Goal: Check status

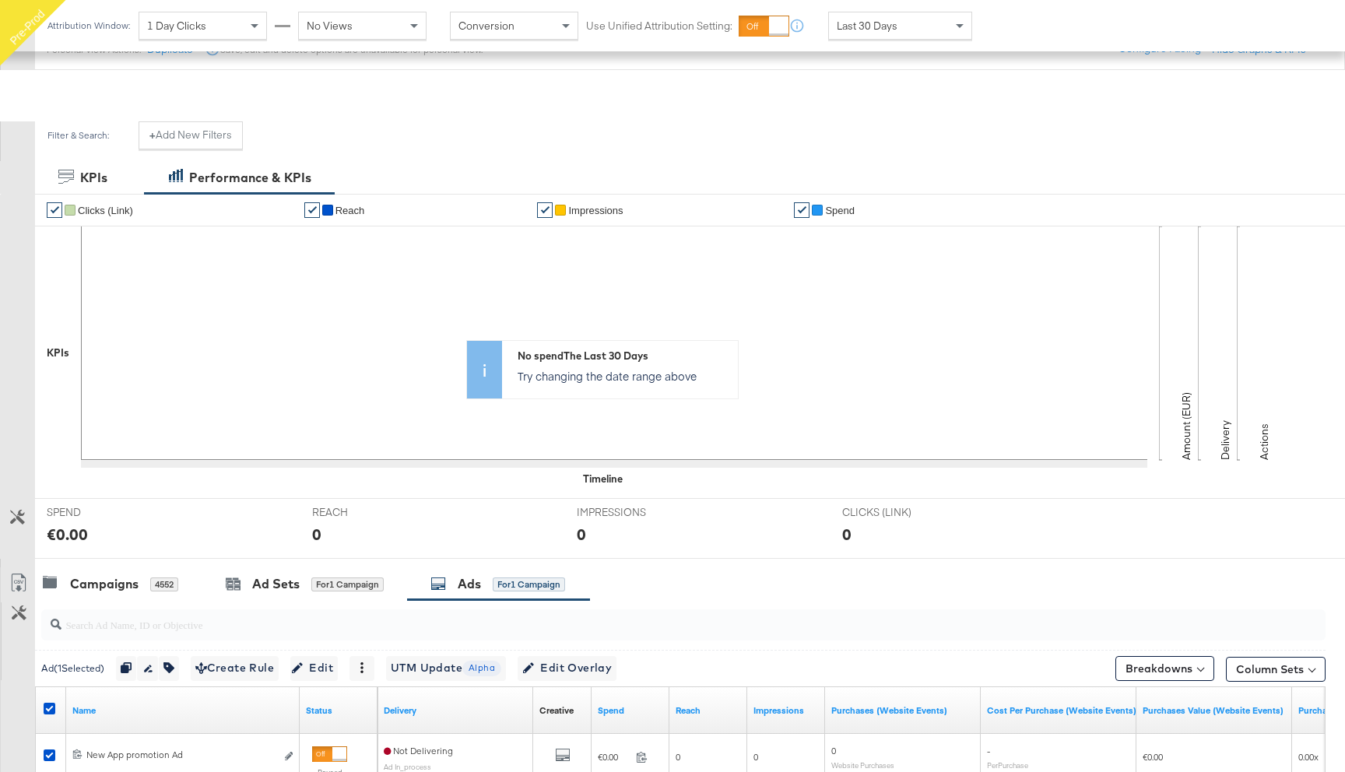
scroll to position [315, 0]
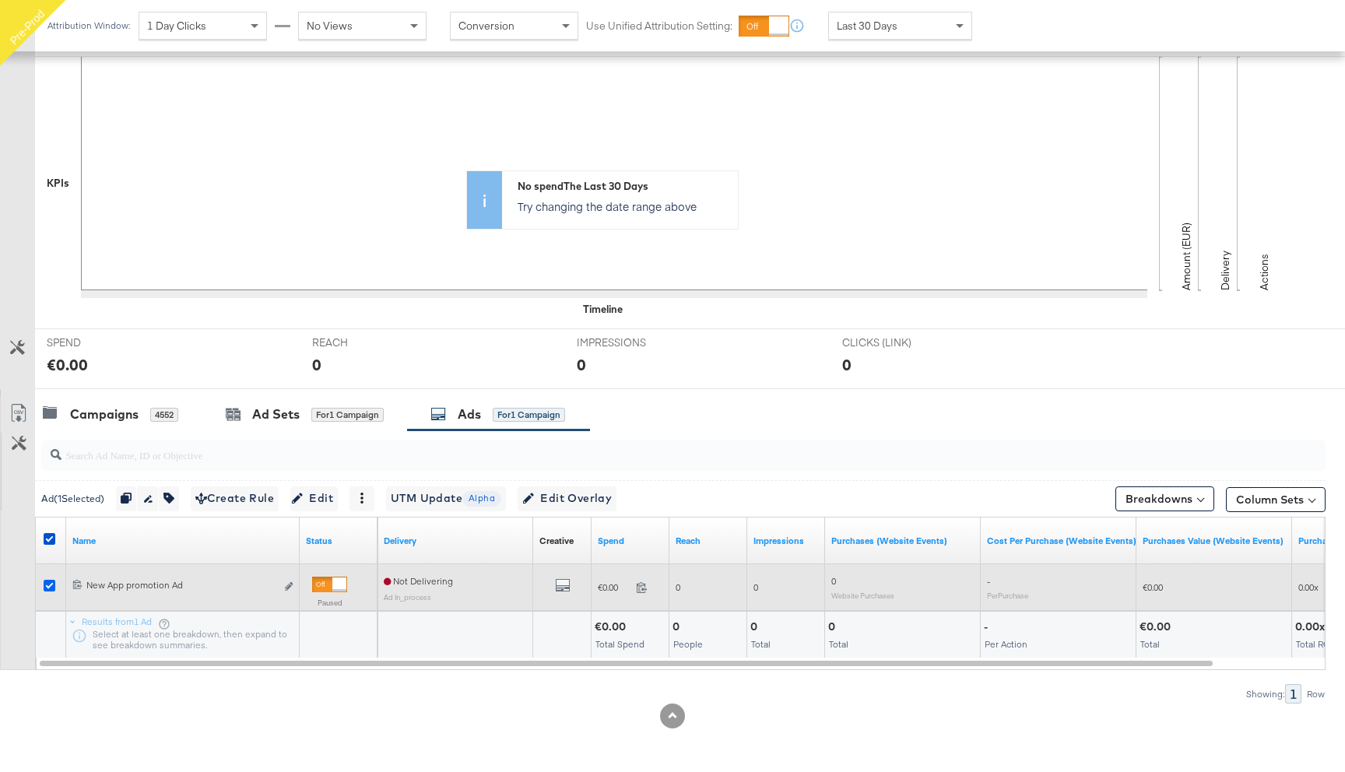
click at [49, 583] on icon at bounding box center [50, 586] width 12 height 12
click at [0, 0] on input "checkbox" at bounding box center [0, 0] width 0 height 0
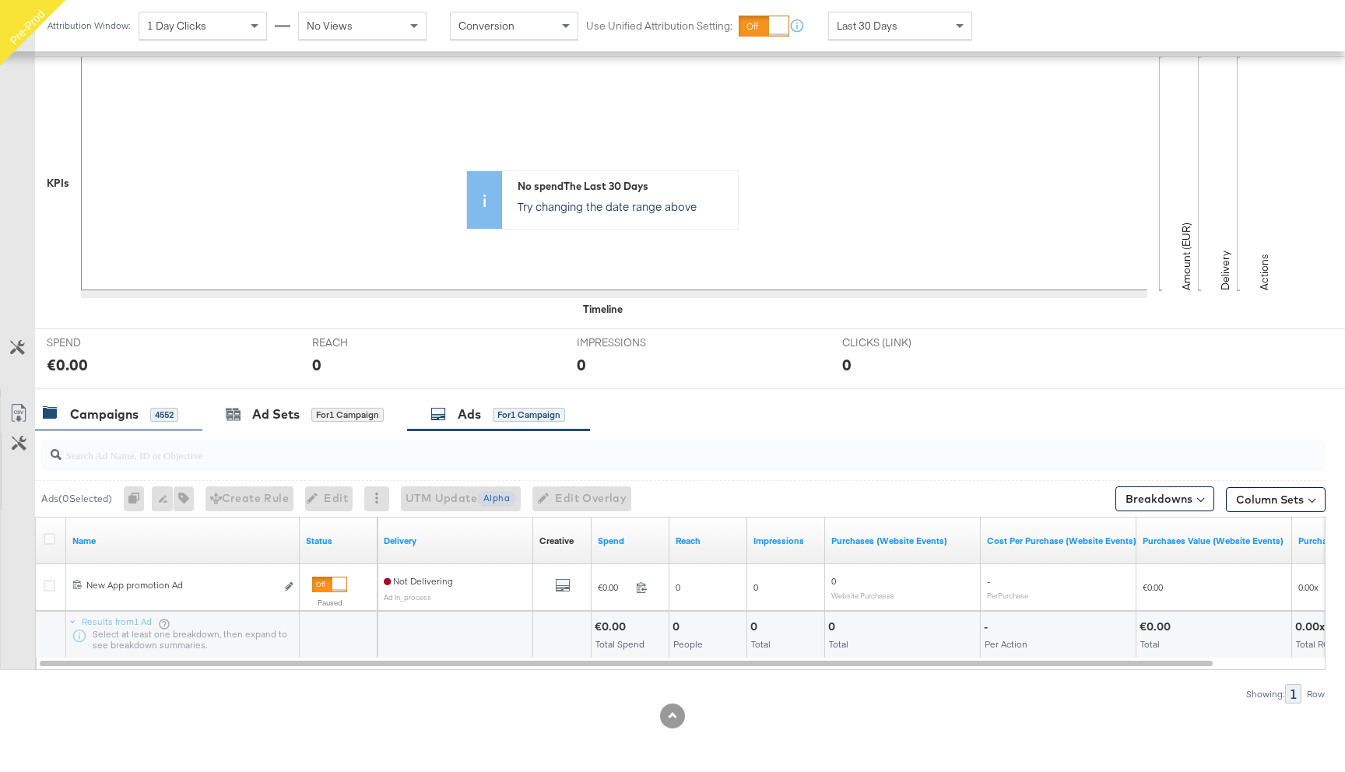
click at [122, 411] on div "Campaigns" at bounding box center [104, 415] width 69 height 18
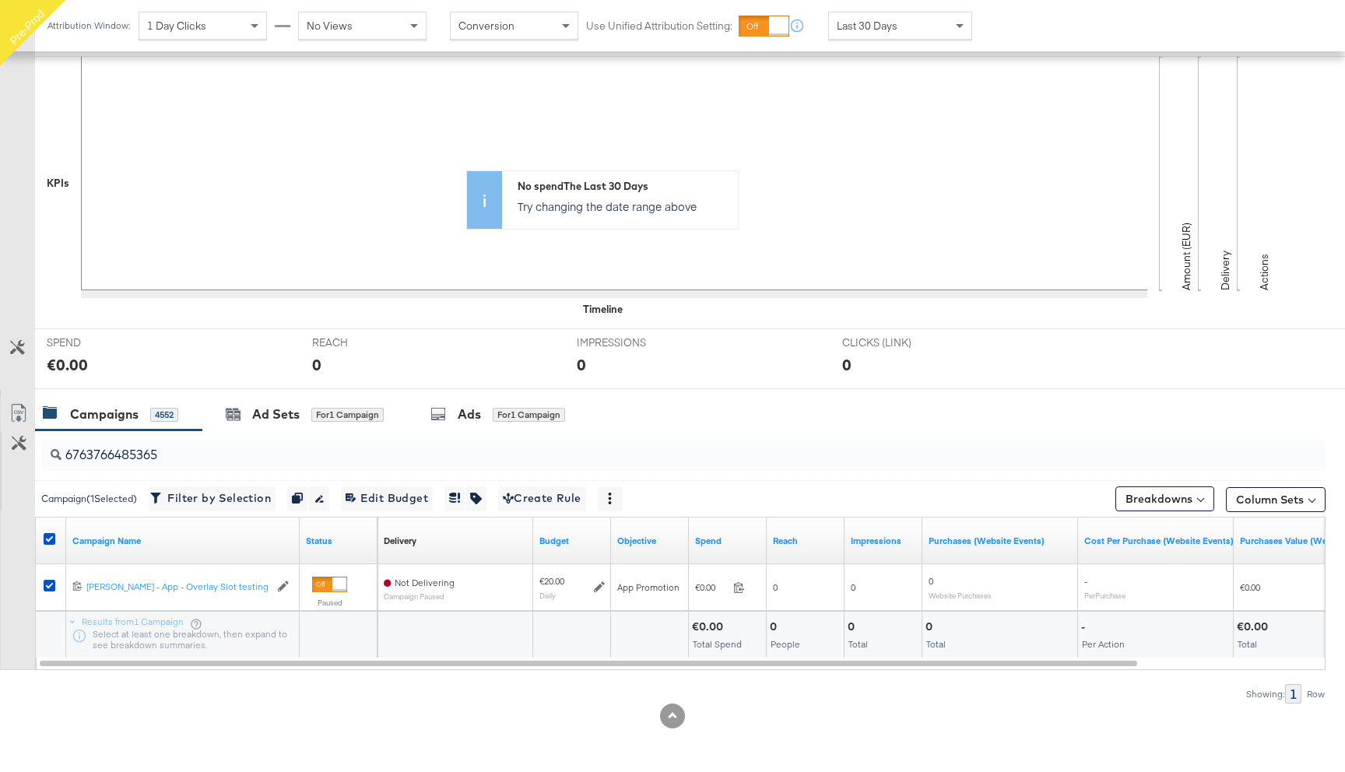
click at [58, 535] on div at bounding box center [52, 541] width 16 height 16
click at [122, 439] on input "6763766485365" at bounding box center [636, 449] width 1148 height 30
click at [121, 455] on input "6763766485365" at bounding box center [636, 449] width 1148 height 30
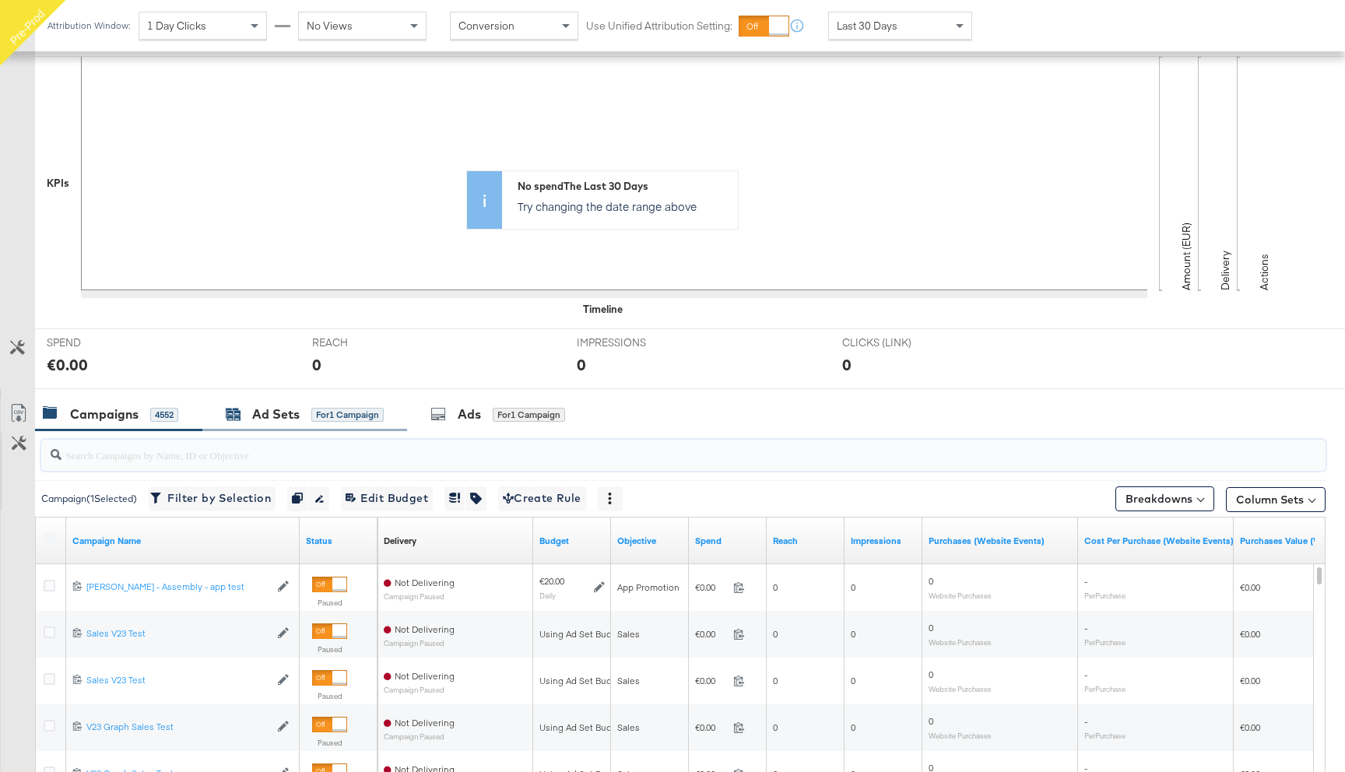
click at [297, 423] on div "Ad Sets" at bounding box center [275, 415] width 47 height 18
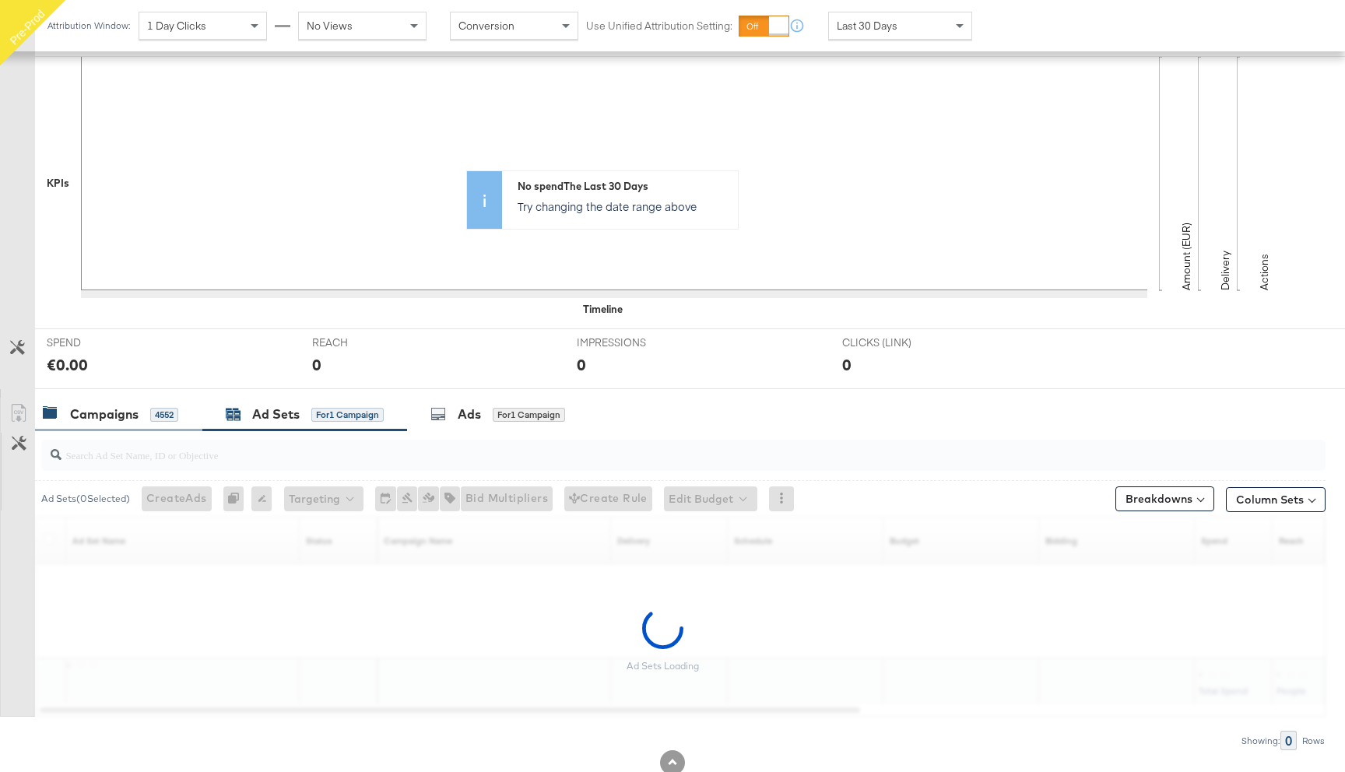
click at [153, 401] on div "Campaigns 4552" at bounding box center [118, 414] width 167 height 33
